Goal: Subscribe to service/newsletter

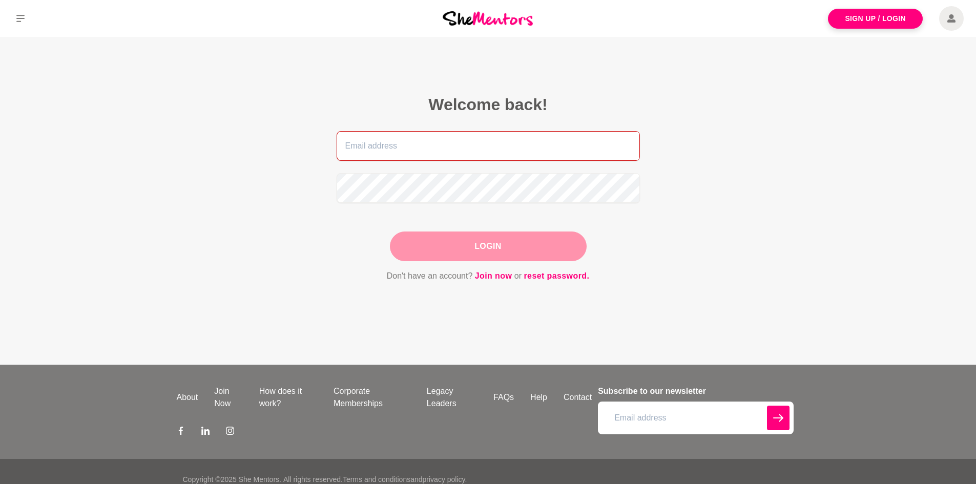
type input "melissa.kyd@gmail.com"
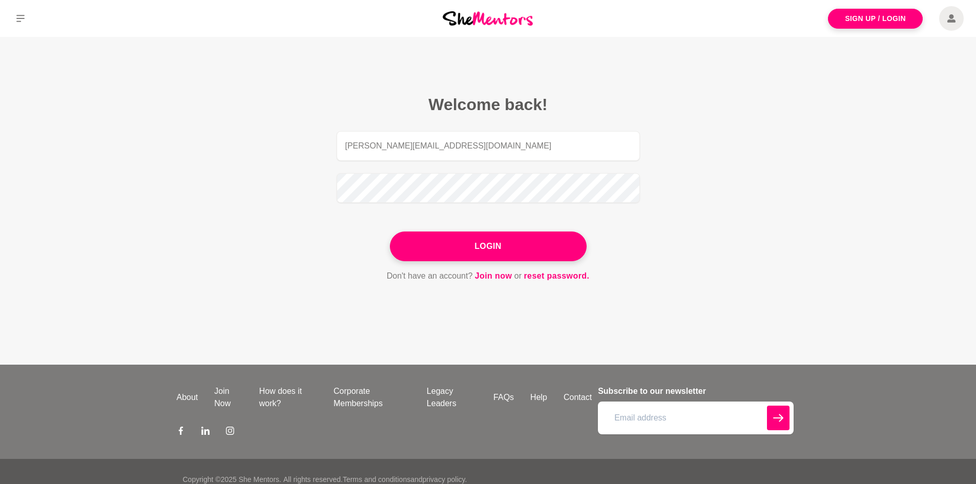
click at [486, 22] on img at bounding box center [488, 18] width 90 height 14
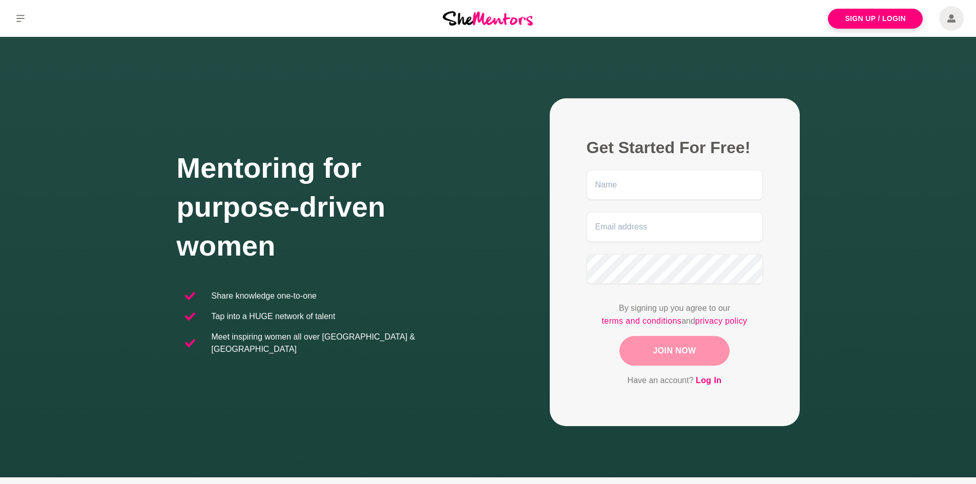
type input "melissa.kyd@gmail.com"
